Goal: Check status: Check status

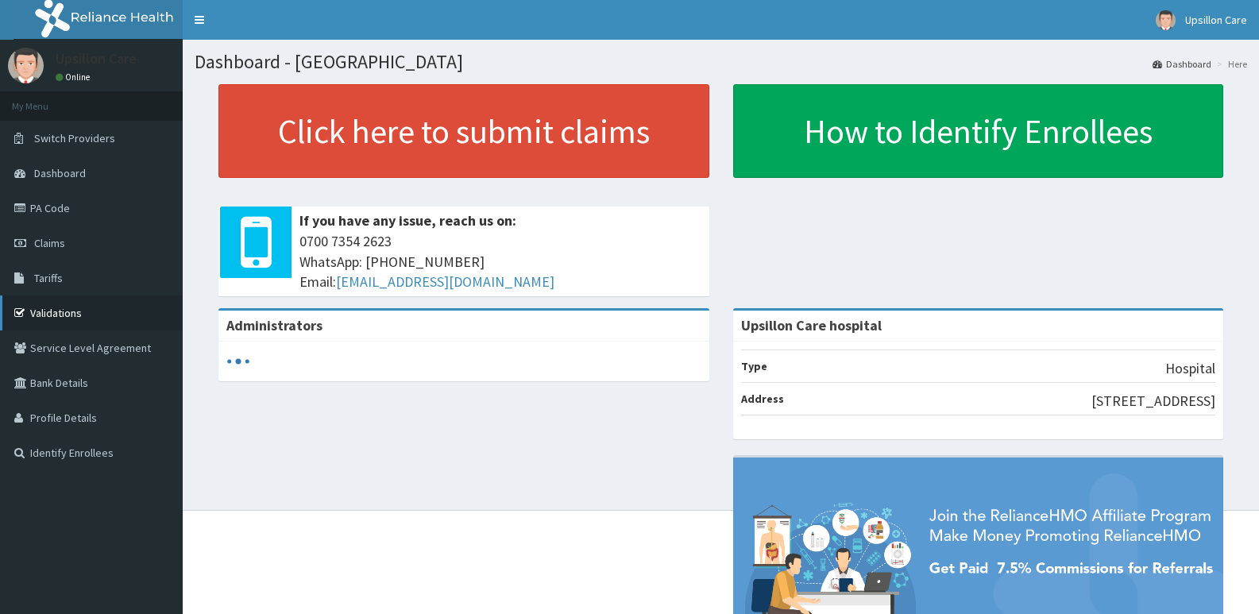
click at [112, 296] on link "Validations" at bounding box center [91, 312] width 183 height 35
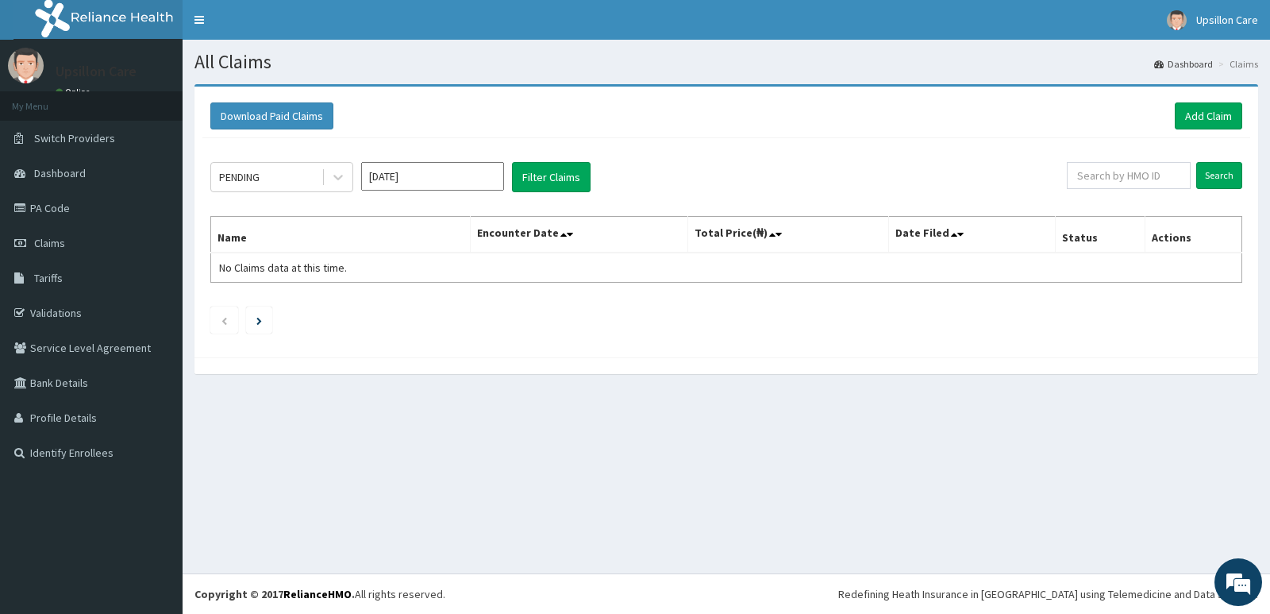
click at [1174, 161] on div "PENDING [DATE] Filter Claims Search Name Encounter Date Total Price(₦) Date Fil…" at bounding box center [726, 243] width 1048 height 211
click at [1166, 172] on input "text" at bounding box center [1129, 175] width 125 height 27
paste input "HCM/10006/A"
type input "HCM/10006/A"
drag, startPoint x: 1212, startPoint y: 158, endPoint x: 1212, endPoint y: 203, distance: 45.3
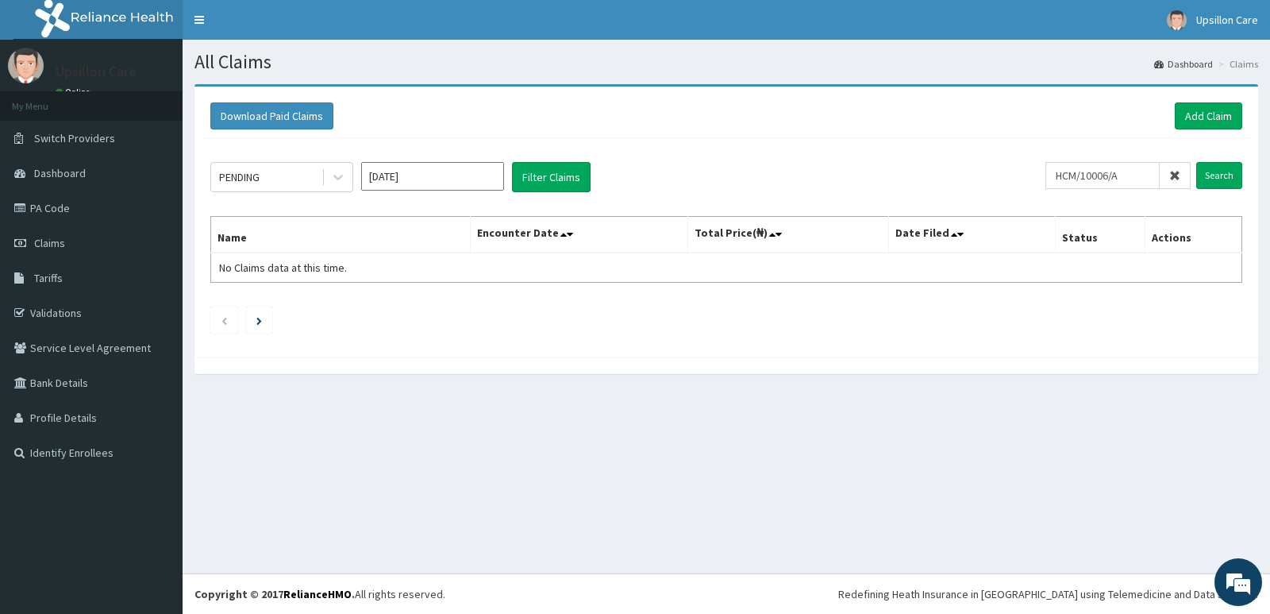
click at [1212, 186] on div "PENDING [DATE] Filter Claims HCM/10006/A Search Name Encounter Date Total Price…" at bounding box center [726, 243] width 1048 height 211
click at [1217, 182] on input "Search" at bounding box center [1220, 175] width 46 height 27
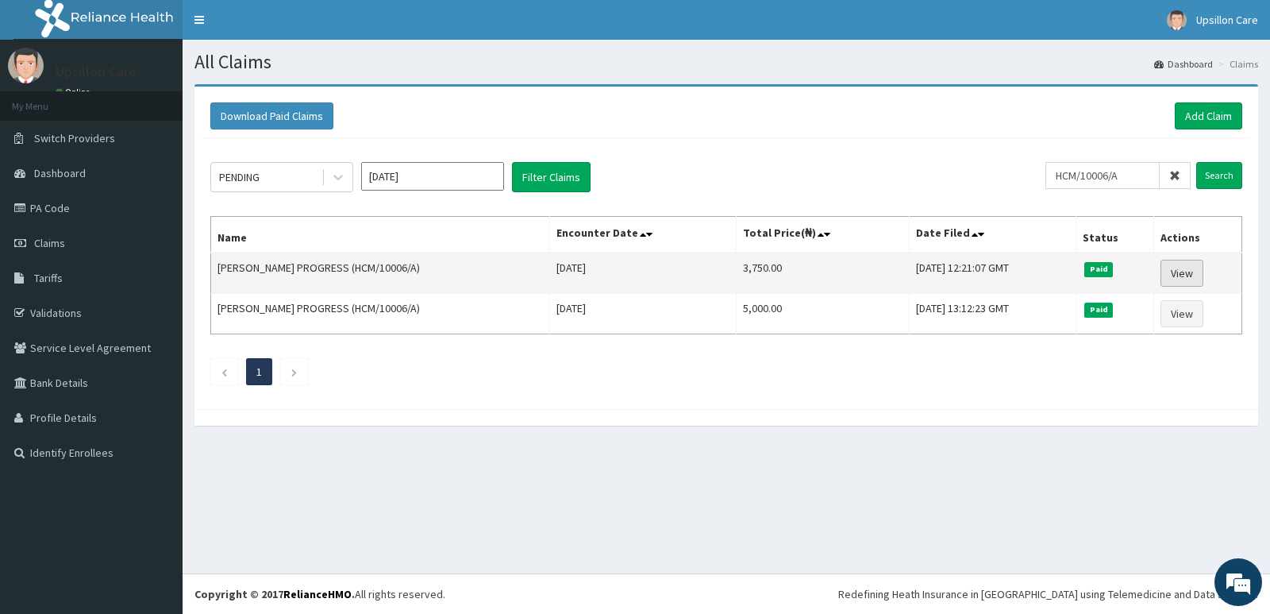
click at [1196, 273] on link "View" at bounding box center [1182, 273] width 43 height 27
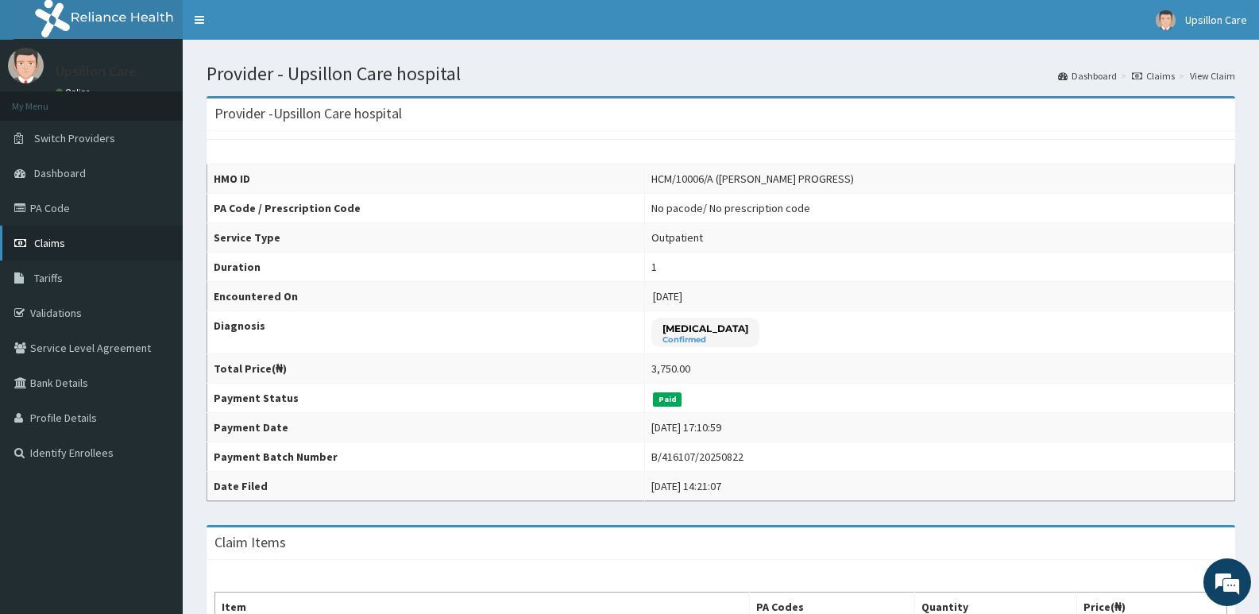
click at [69, 237] on link "Claims" at bounding box center [91, 243] width 183 height 35
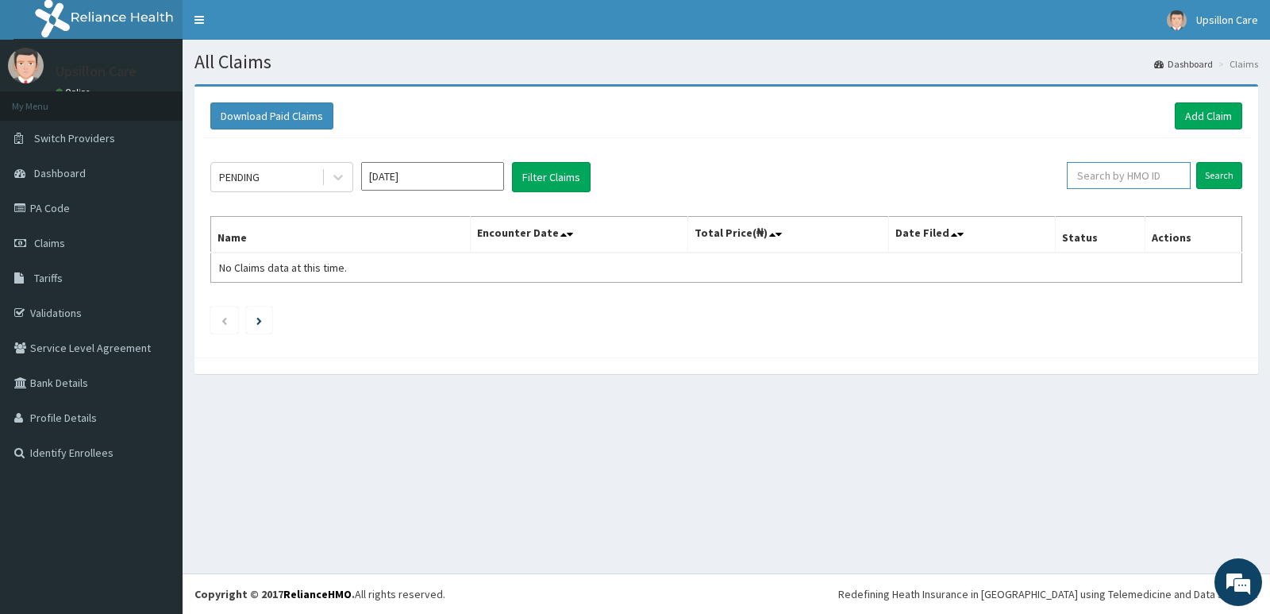
click at [1124, 180] on input "text" at bounding box center [1129, 175] width 125 height 27
paste input "HCM/10006/A"
type input "HCM/10006/A"
click at [1216, 164] on input "Search" at bounding box center [1220, 175] width 46 height 27
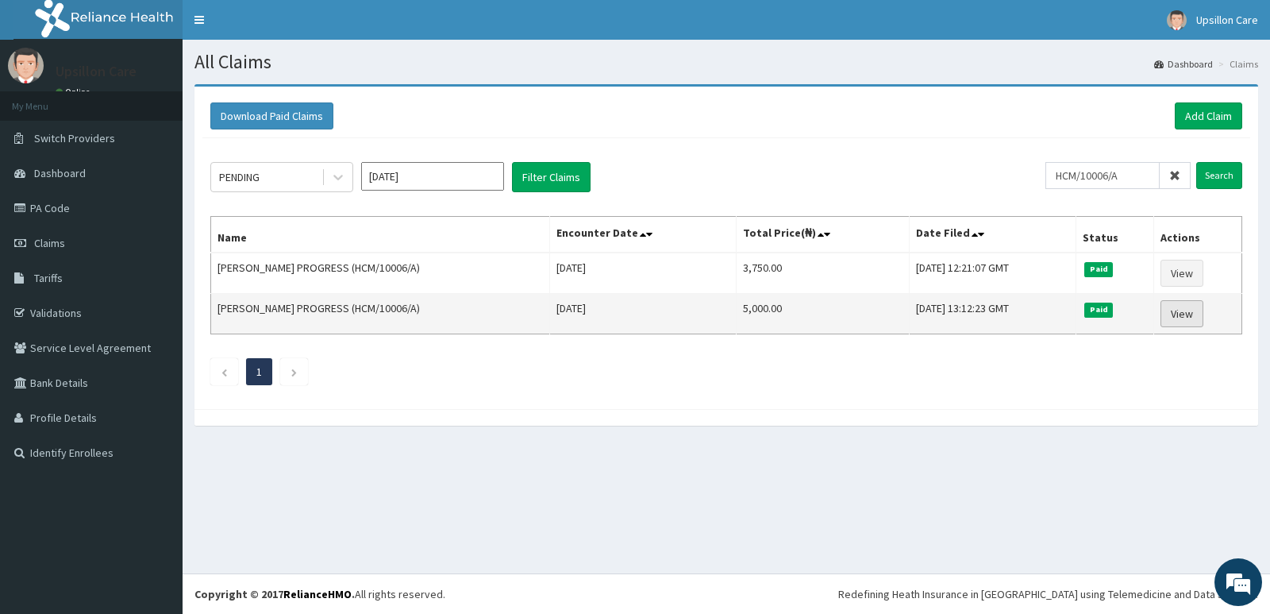
click at [1190, 312] on link "View" at bounding box center [1182, 313] width 43 height 27
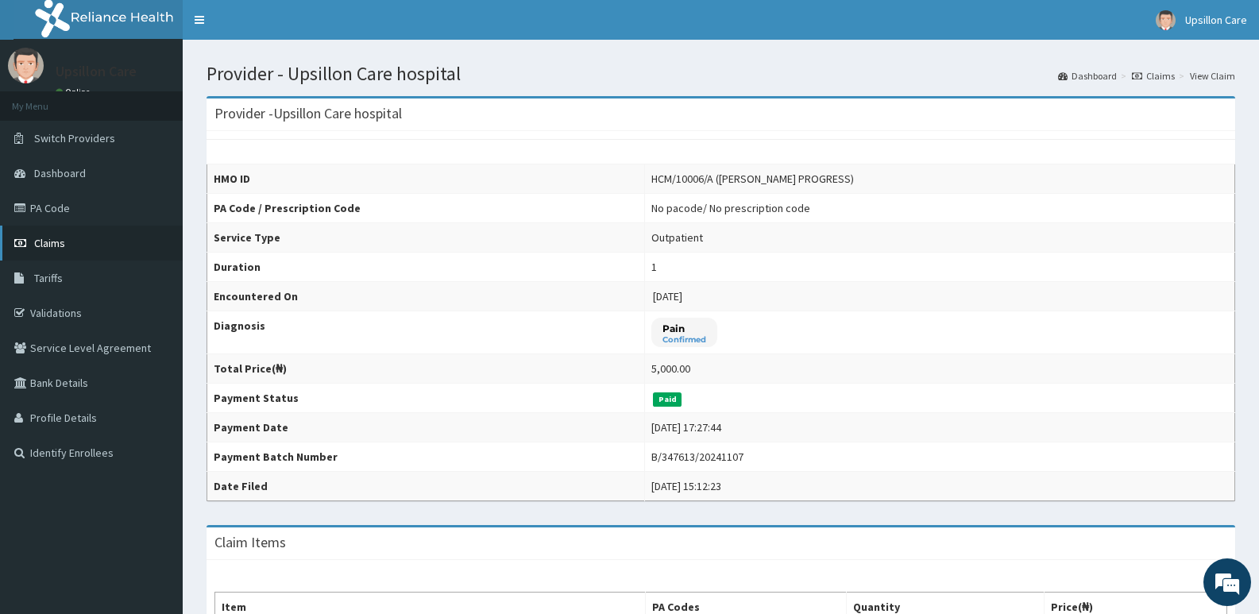
click at [131, 243] on link "Claims" at bounding box center [91, 243] width 183 height 35
